Goal: Information Seeking & Learning: Compare options

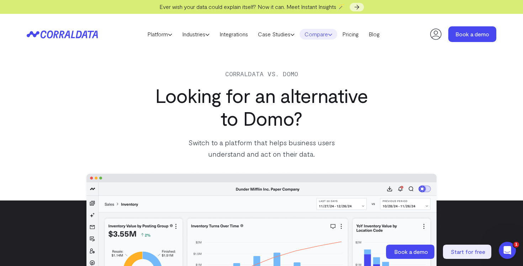
click at [332, 37] on link "Compare" at bounding box center [319, 34] width 38 height 11
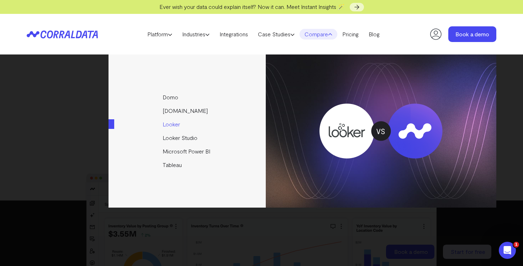
click at [173, 126] on link "Looker" at bounding box center [188, 124] width 158 height 14
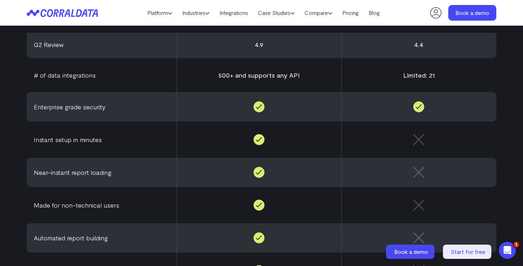
scroll to position [280, 0]
click at [333, 11] on link "Compare" at bounding box center [319, 12] width 38 height 11
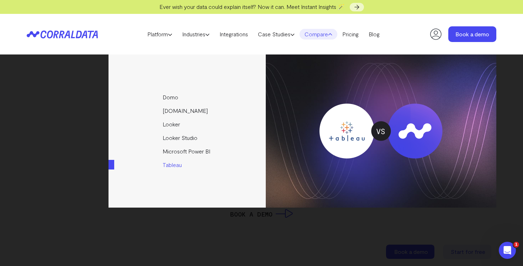
click at [178, 167] on link "Tableau" at bounding box center [188, 165] width 158 height 14
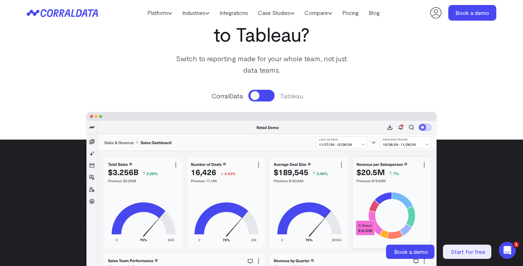
scroll to position [75, 0]
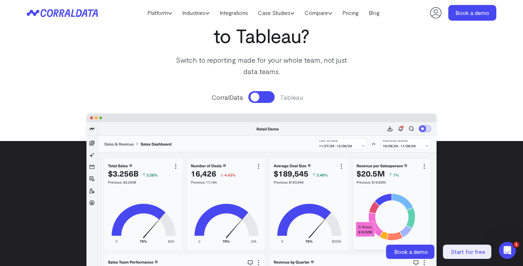
click at [263, 94] on button at bounding box center [262, 97] width 26 height 12
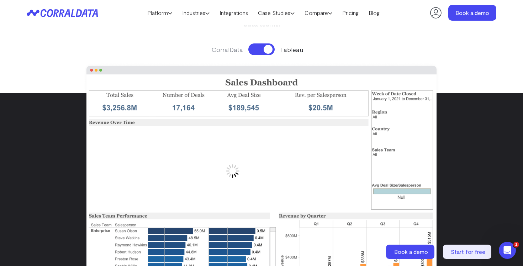
scroll to position [123, 0]
click at [267, 46] on button at bounding box center [262, 49] width 26 height 12
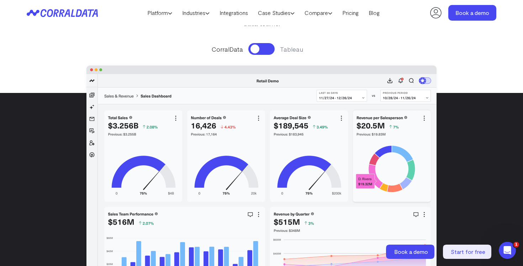
click at [267, 47] on button at bounding box center [262, 49] width 26 height 12
